Goal: Find specific page/section: Find specific page/section

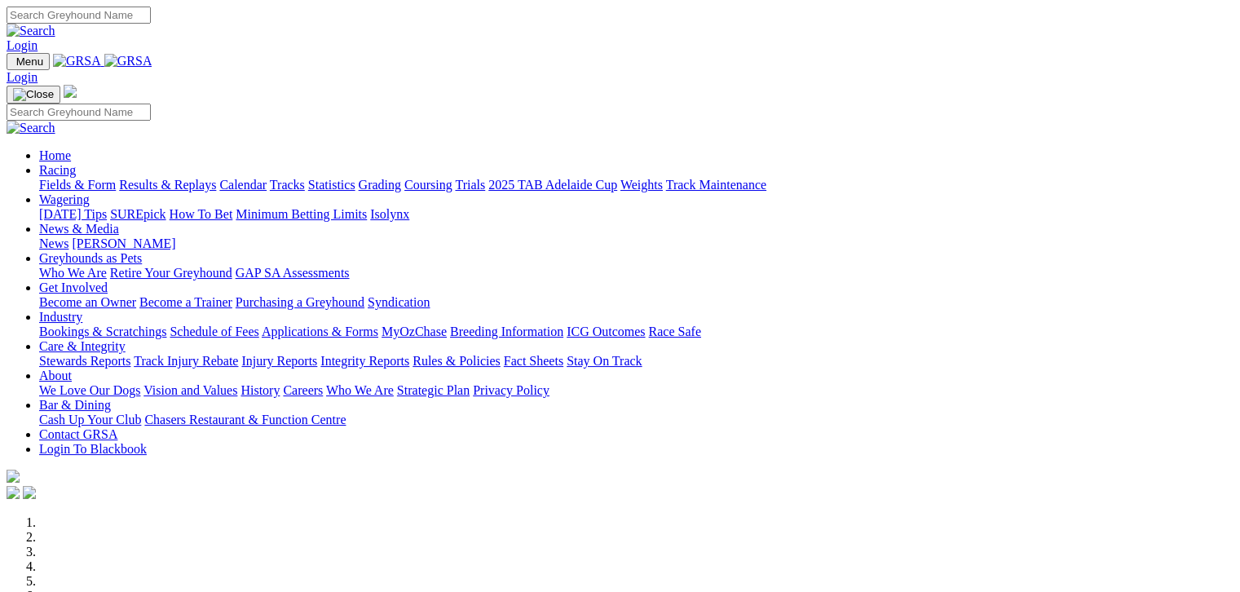
click at [59, 178] on link "Fields & Form" at bounding box center [77, 185] width 77 height 14
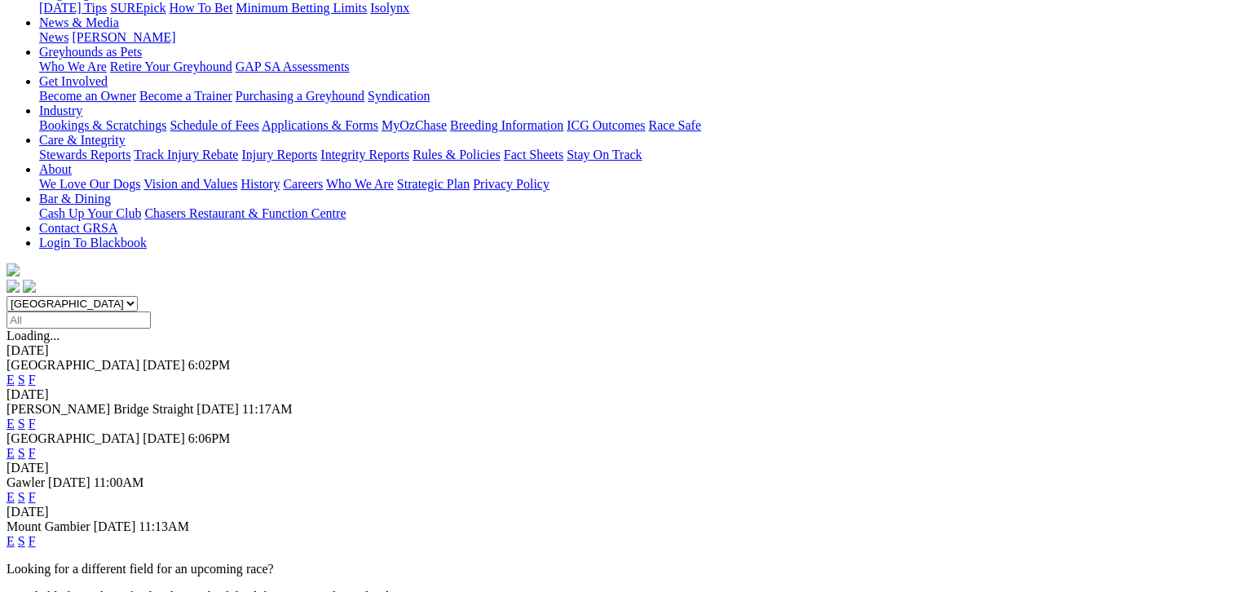
scroll to position [244, 0]
